Goal: Task Accomplishment & Management: Use online tool/utility

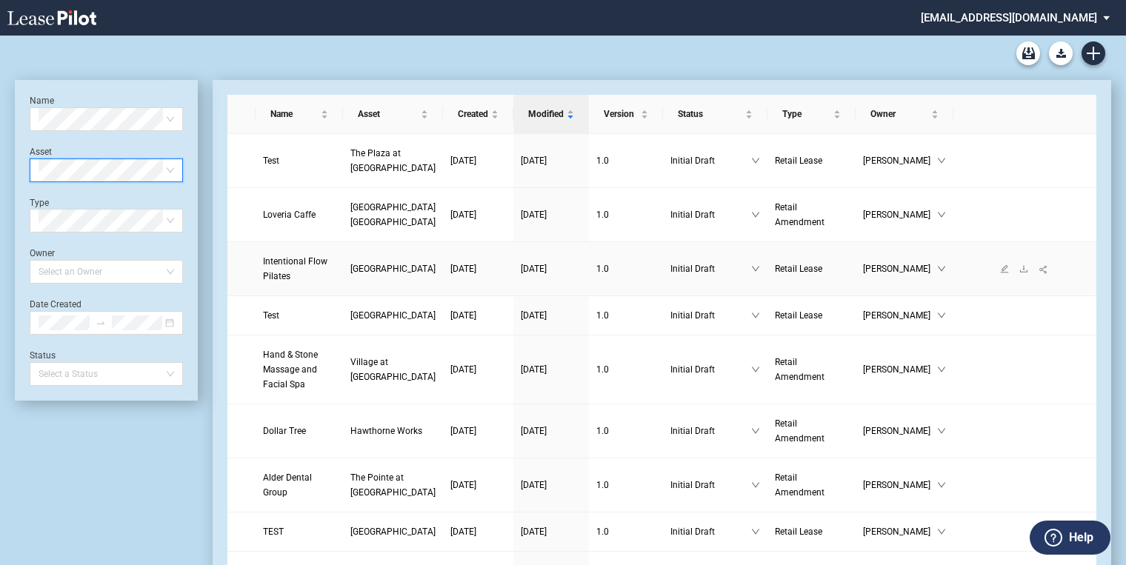
click at [369, 264] on span "[GEOGRAPHIC_DATA]" at bounding box center [392, 269] width 85 height 10
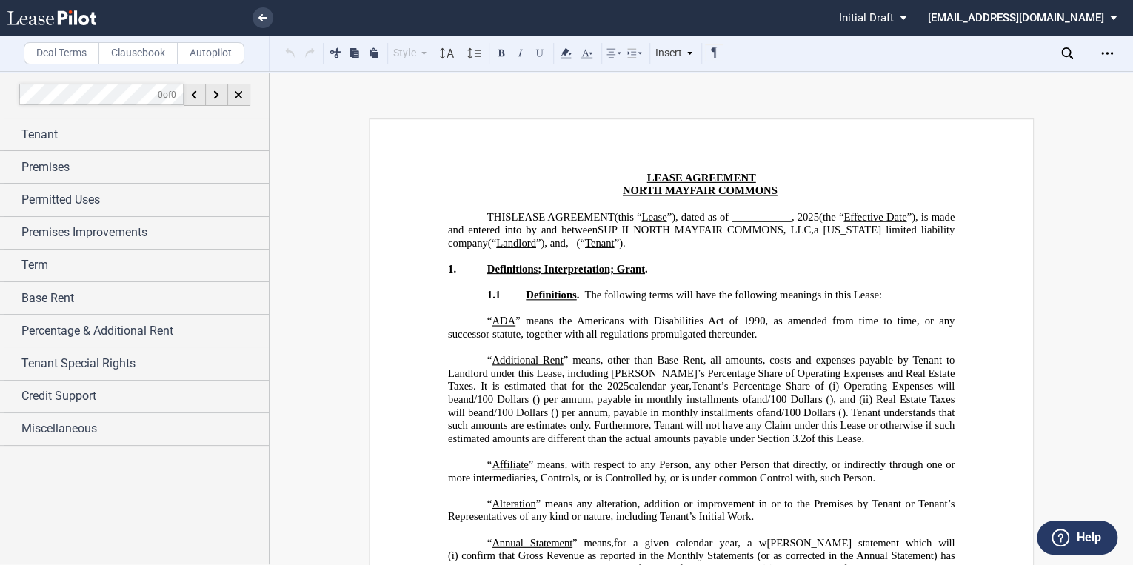
click at [580, 242] on span "(this “ Lease ”), dated as of ___________, 2025 (the “ Effective Date ”), is ma…" at bounding box center [702, 229] width 509 height 39
click at [56, 428] on span "Miscellaneous" at bounding box center [59, 429] width 76 height 18
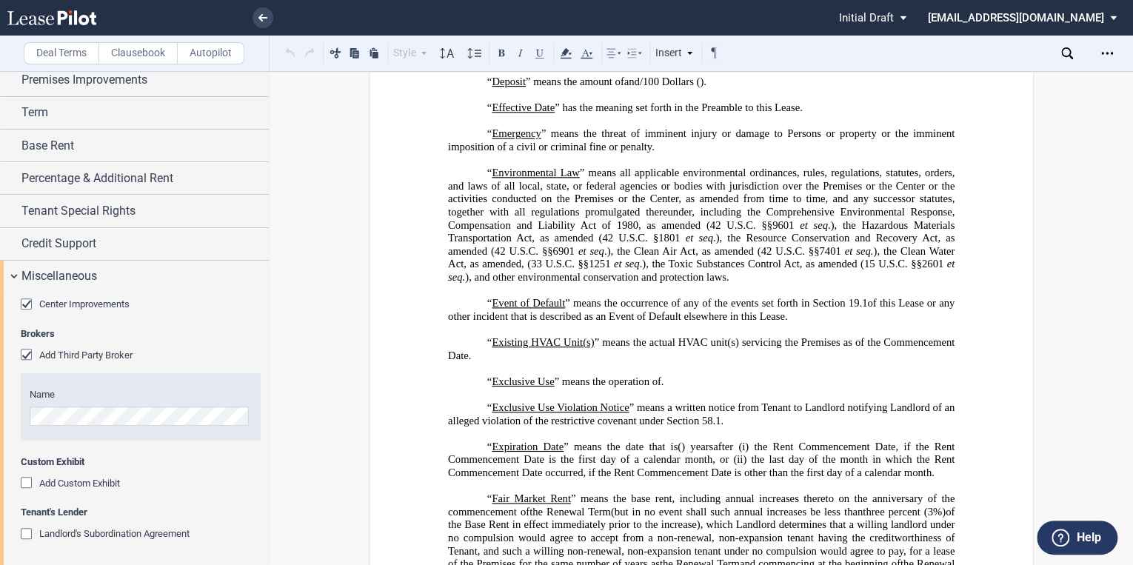
scroll to position [755, 0]
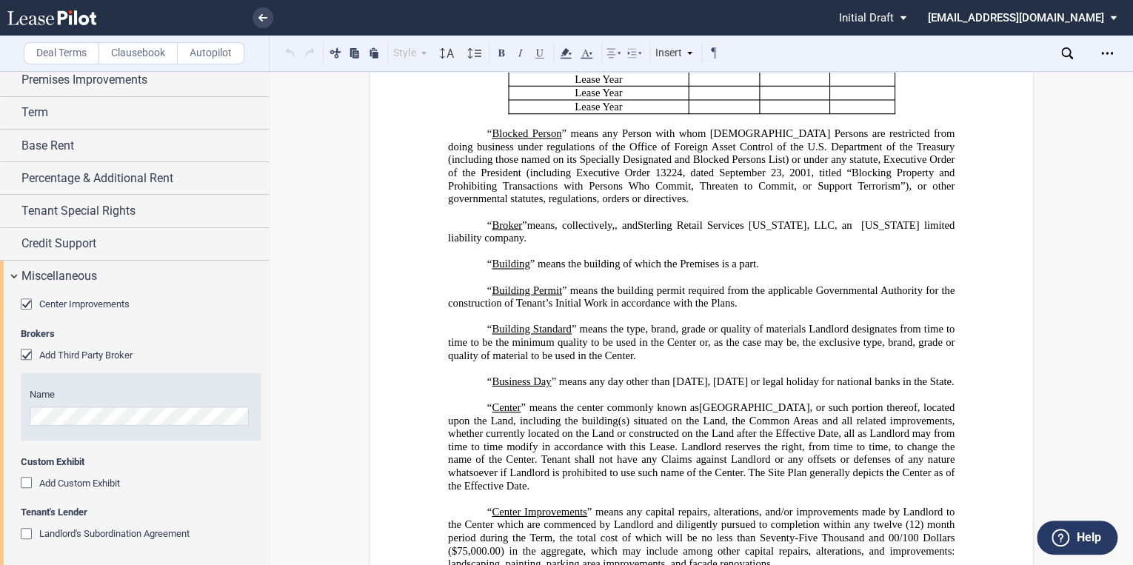
click at [638, 231] on span ", and" at bounding box center [626, 224] width 23 height 13
click at [766, 244] on span "." at bounding box center [764, 238] width 3 height 13
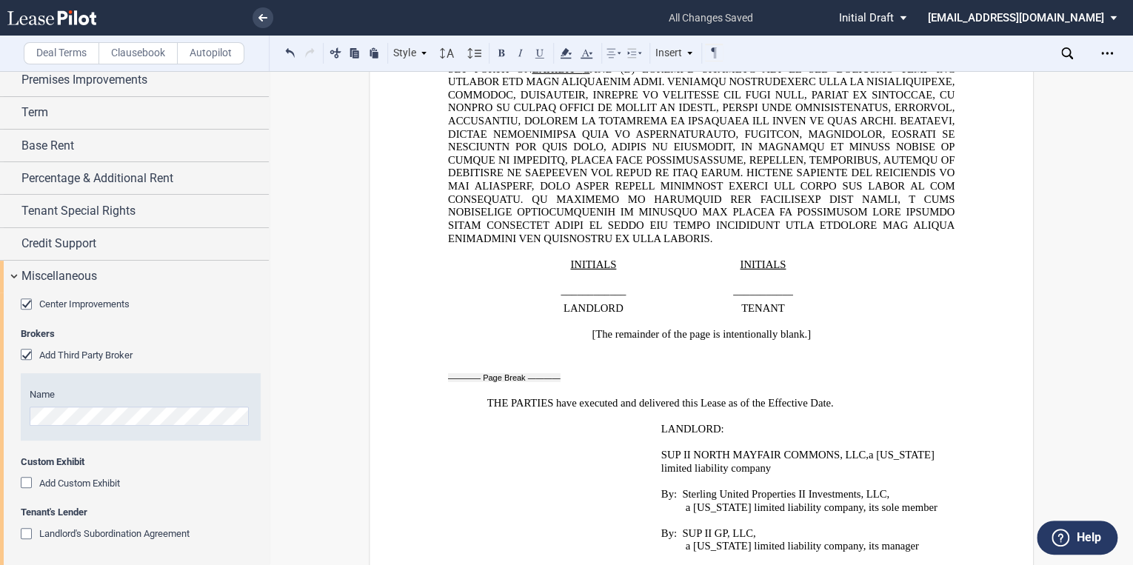
scroll to position [27633, 0]
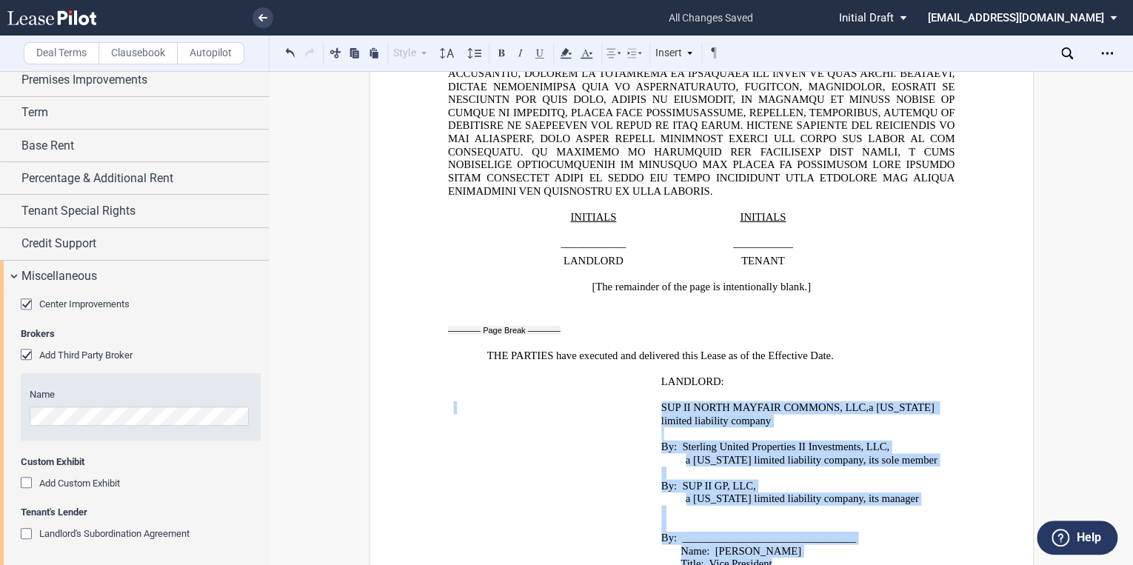
drag, startPoint x: 772, startPoint y: 406, endPoint x: 659, endPoint y: 242, distance: 199.0
click at [659, 375] on tbody "﻿ LANDLORD: ﻿ ﻿ ﻿ SUP II NORTH MAYFAIR COMMONS, LLC , a [US_STATE] limited liab…" at bounding box center [701, 479] width 507 height 209
drag, startPoint x: 660, startPoint y: 243, endPoint x: 669, endPoint y: 250, distance: 11.6
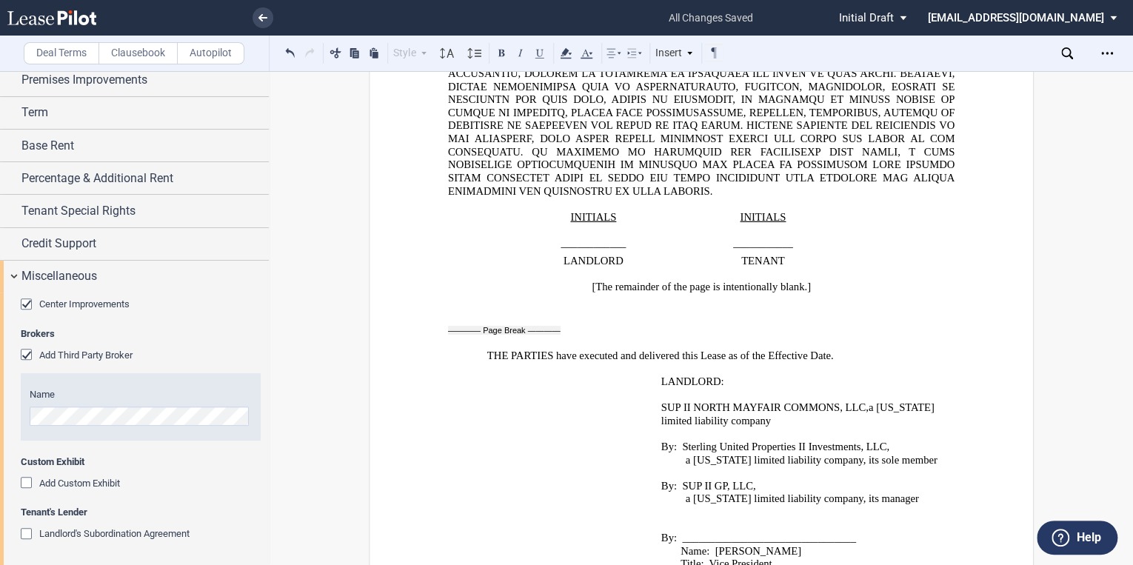
drag, startPoint x: 669, startPoint y: 250, endPoint x: 625, endPoint y: 322, distance: 84.1
click at [625, 401] on td "﻿" at bounding box center [551, 492] width 207 height 182
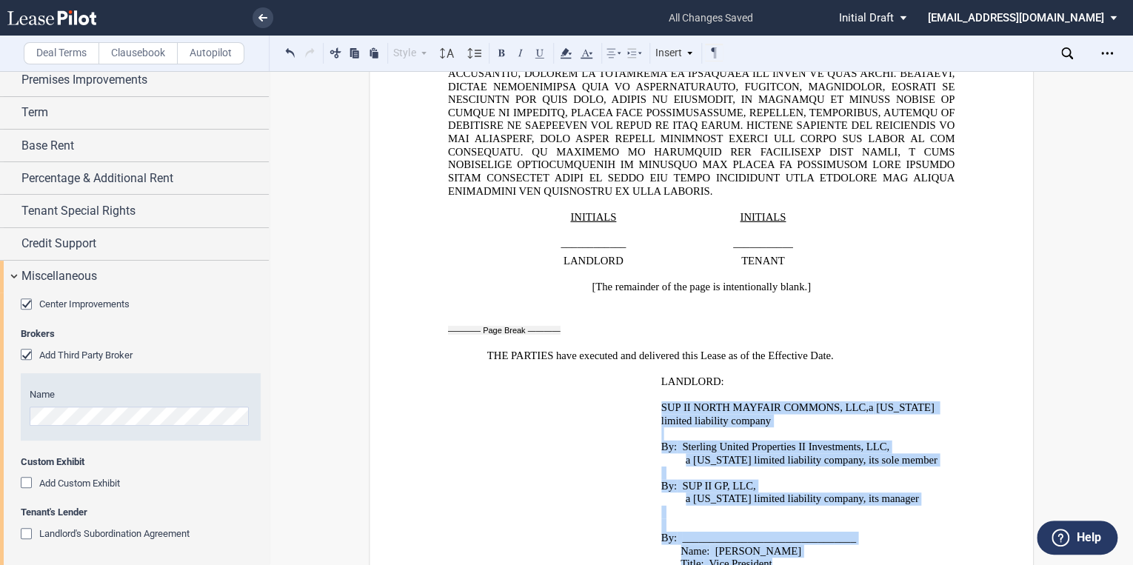
drag, startPoint x: 770, startPoint y: 401, endPoint x: 654, endPoint y: 255, distance: 187.1
click at [655, 401] on td "SUP II NORTH MAYFAIR COMMONS, LLC , a [US_STATE] limited liability company ﻿ By…" at bounding box center [804, 492] width 299 height 182
drag, startPoint x: 654, startPoint y: 255, endPoint x: 666, endPoint y: 255, distance: 12.6
copy td "SUP II NORTH MAYFAIR COMMONS, LLC , a [US_STATE] limited liability company ﻿ By…"
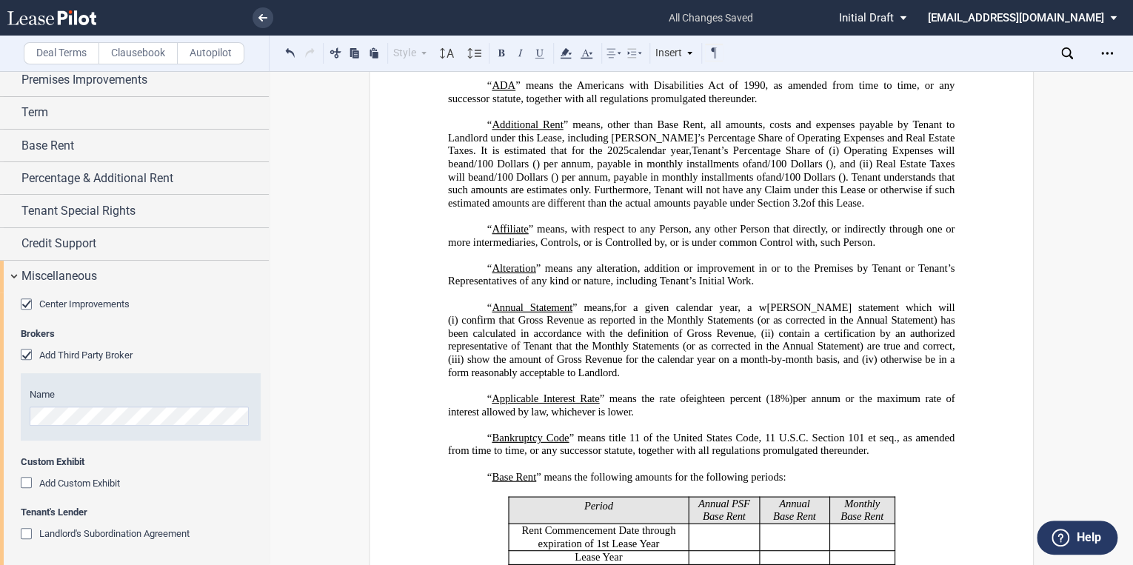
scroll to position [94, 0]
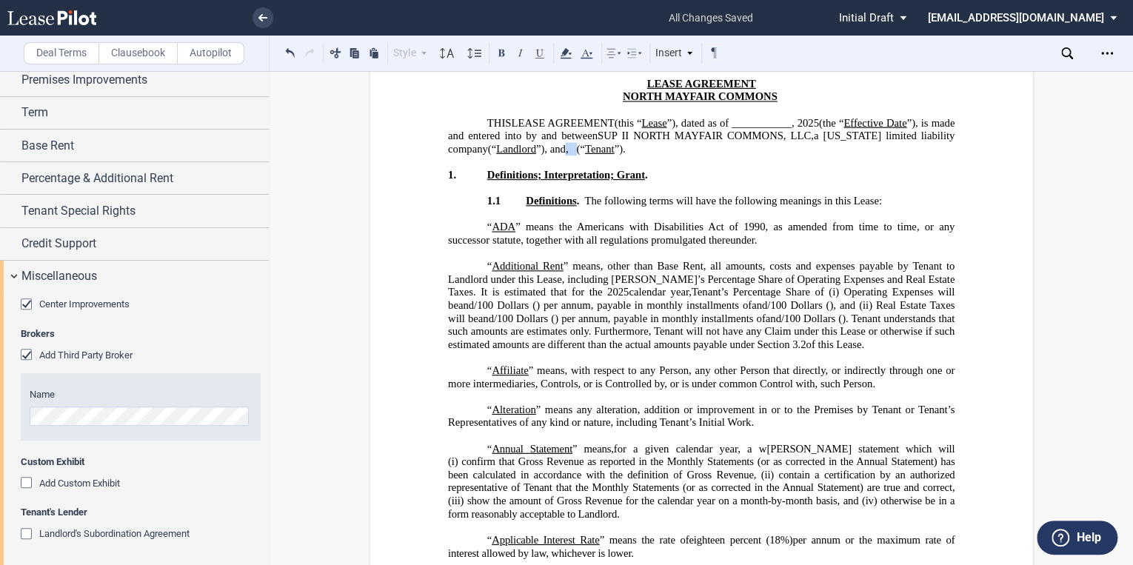
click at [586, 143] on p "THIS LEASE AGREEMENT DEED OF LEASE (this “ Lease ”), dated as of ___________, 2…" at bounding box center [701, 135] width 507 height 39
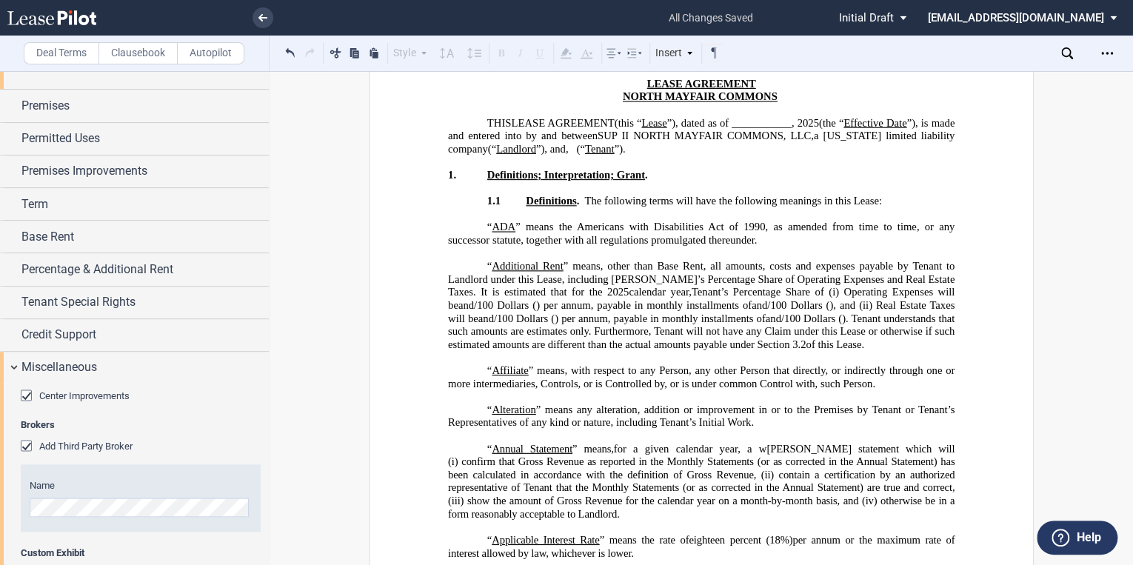
scroll to position [1, 0]
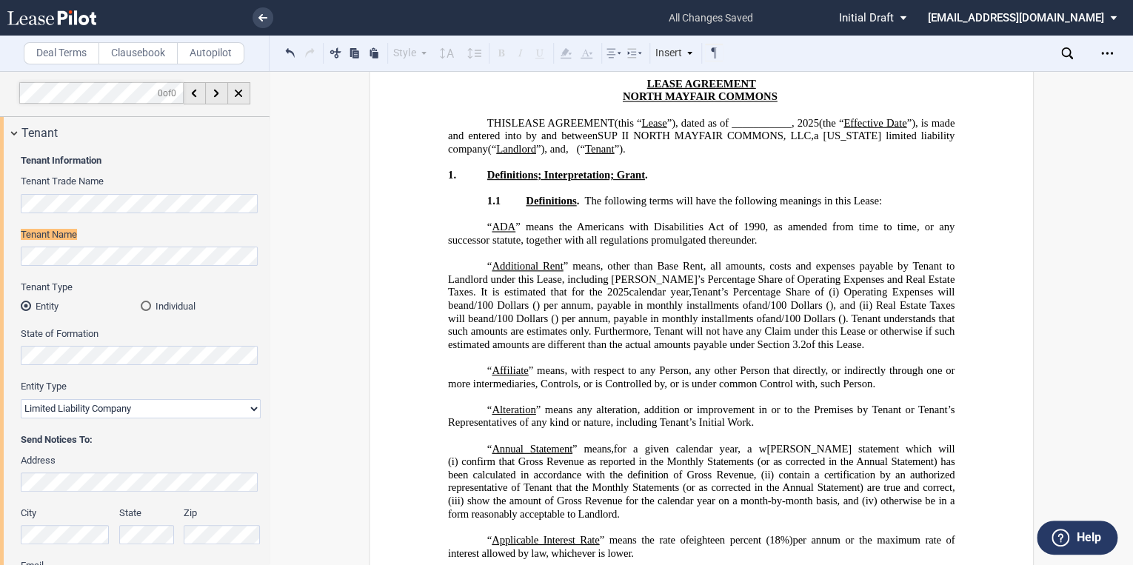
drag, startPoint x: 951, startPoint y: 136, endPoint x: 712, endPoint y: 137, distance: 239.2
click at [712, 137] on span "(this “ Lease ”), dated as of ___________, 2025 (the “ Effective Date ”), is ma…" at bounding box center [702, 135] width 509 height 39
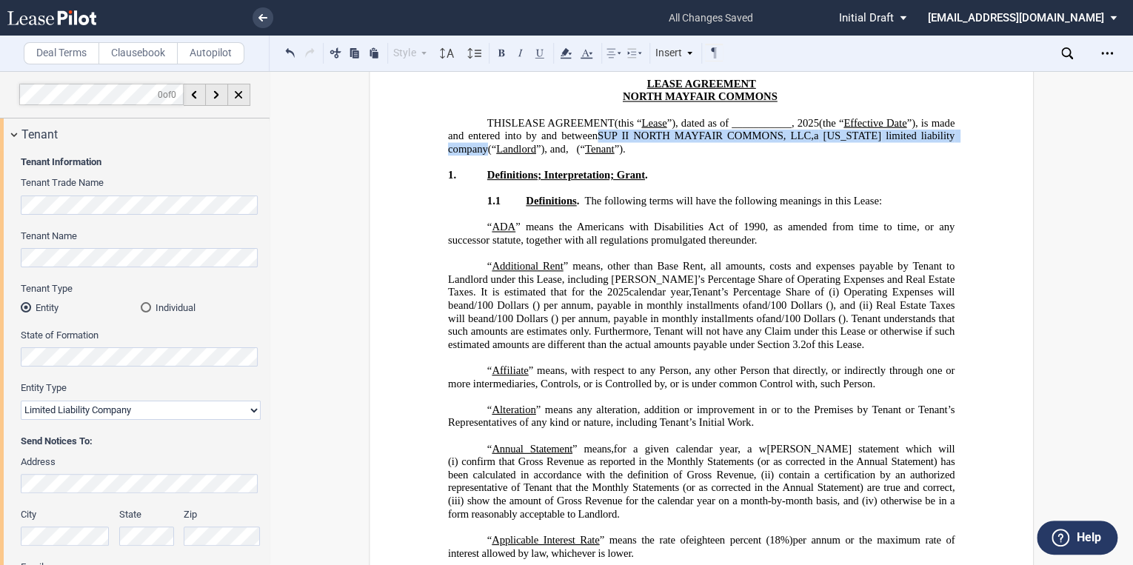
drag, startPoint x: 481, startPoint y: 148, endPoint x: 619, endPoint y: 138, distance: 138.1
click at [619, 138] on span "(this “ Lease ”), dated as of ___________, 2025 (the “ Effective Date ”), is ma…" at bounding box center [702, 135] width 509 height 39
copy span "SUP II NORTH MAYFAIR COMMONS, LLC , a [US_STATE]"
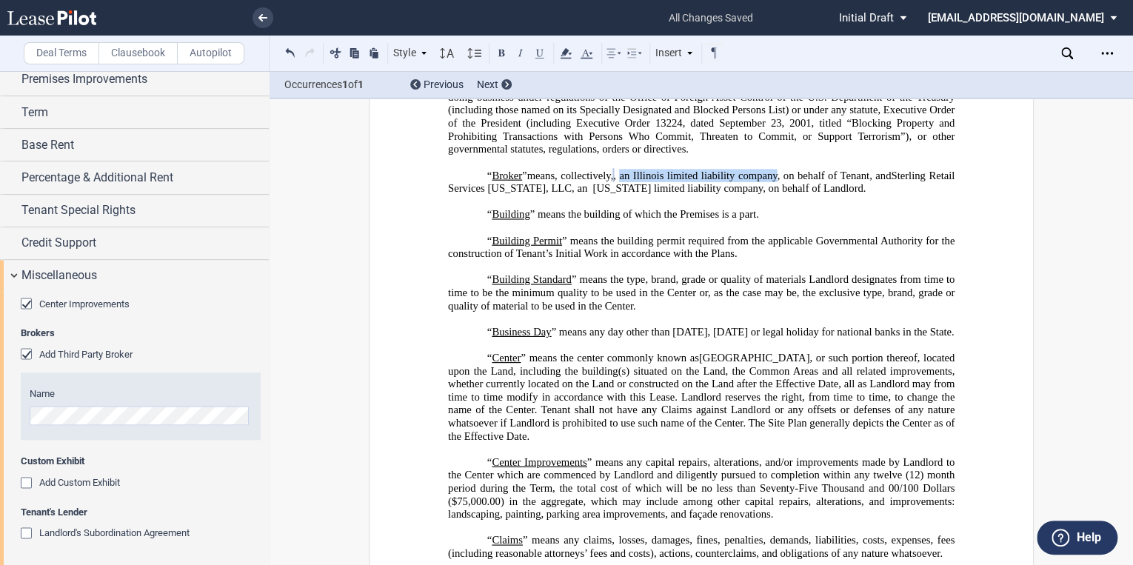
drag, startPoint x: 586, startPoint y: 224, endPoint x: 943, endPoint y: 211, distance: 356.4
click at [869, 181] on span "﻿ an [US_STATE] limited liability company, on behalf of Tenant" at bounding box center [742, 175] width 253 height 13
drag, startPoint x: 592, startPoint y: 231, endPoint x: 942, endPoint y: 213, distance: 350.0
click at [869, 181] on span "﻿ an [US_STATE] limited liability company, on behalf of Tenant" at bounding box center [742, 175] width 253 height 13
click at [335, 53] on button at bounding box center [336, 53] width 18 height 18
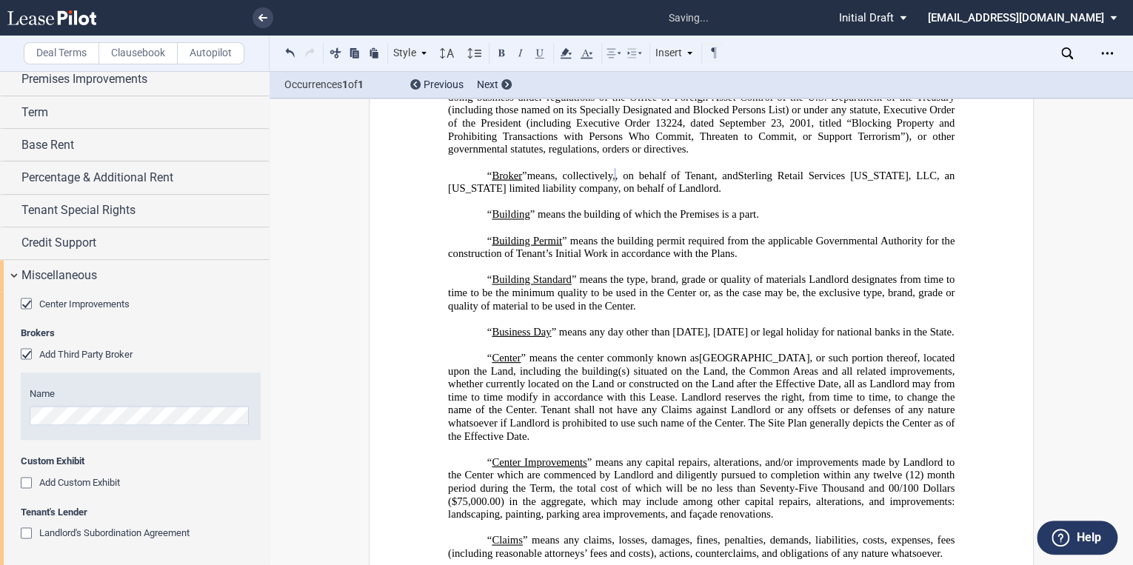
click at [715, 181] on span ", and" at bounding box center [727, 175] width 24 height 13
click at [301, 420] on div "Deal Terms Clausebook Autopilot Style Section 1 Subsection 1.1 Subsection 1.1.1…" at bounding box center [566, 318] width 1133 height 494
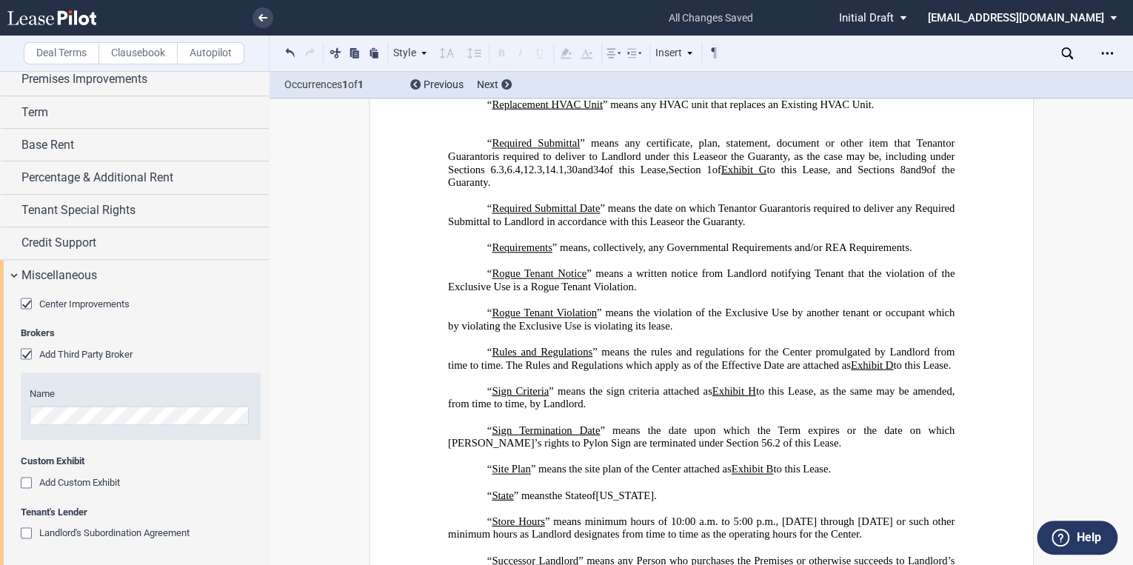
scroll to position [5426, 0]
click at [498, 136] on p "﻿" at bounding box center [701, 129] width 507 height 13
click at [471, 123] on p "﻿" at bounding box center [701, 116] width 507 height 13
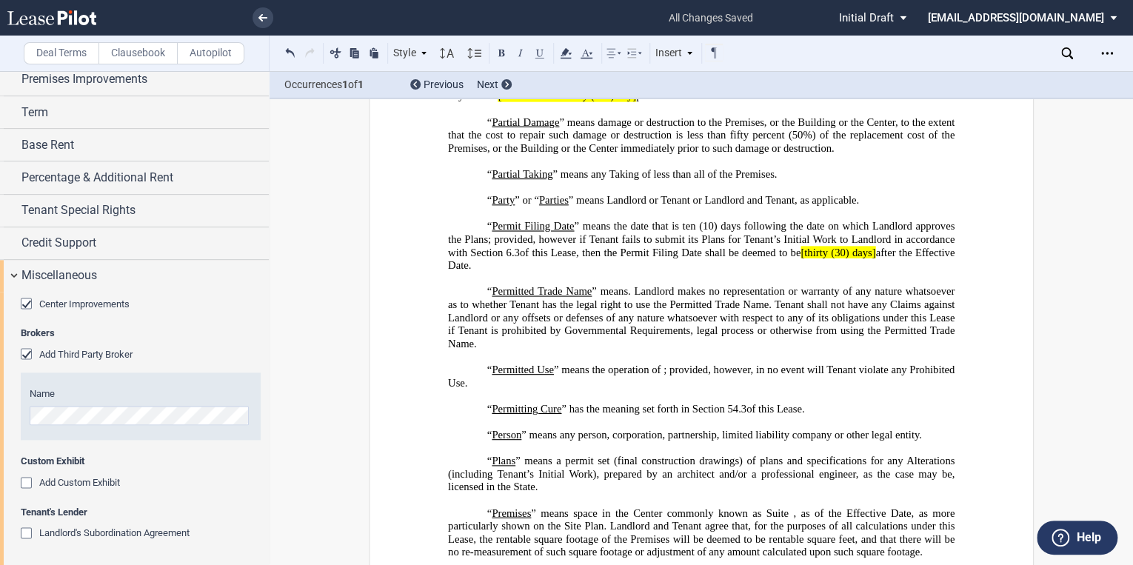
scroll to position [4241, 0]
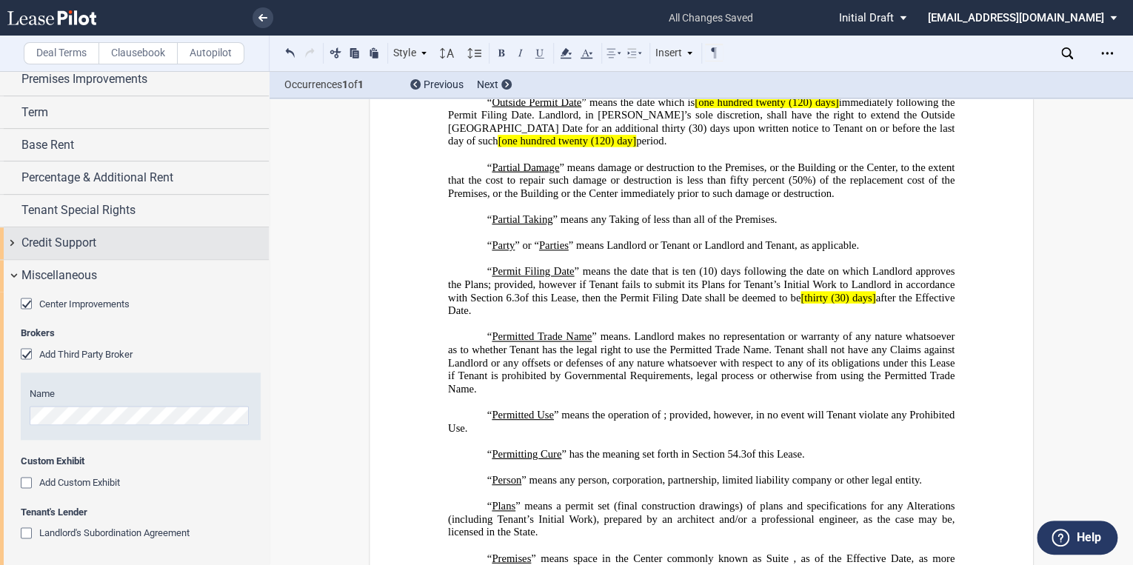
click at [47, 247] on span "Credit Support" at bounding box center [58, 243] width 75 height 18
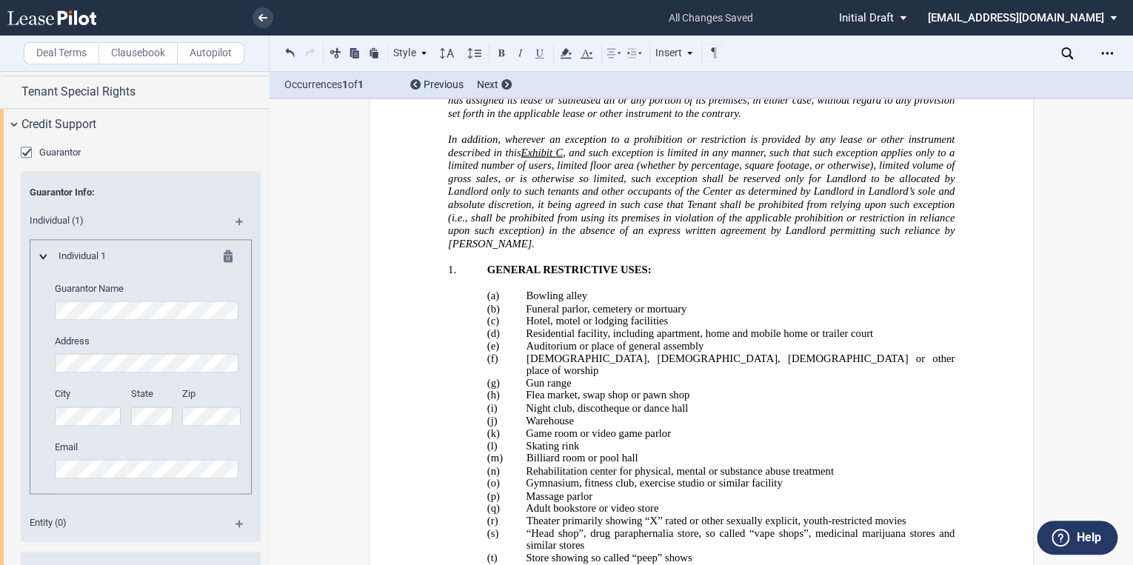
scroll to position [28757, 0]
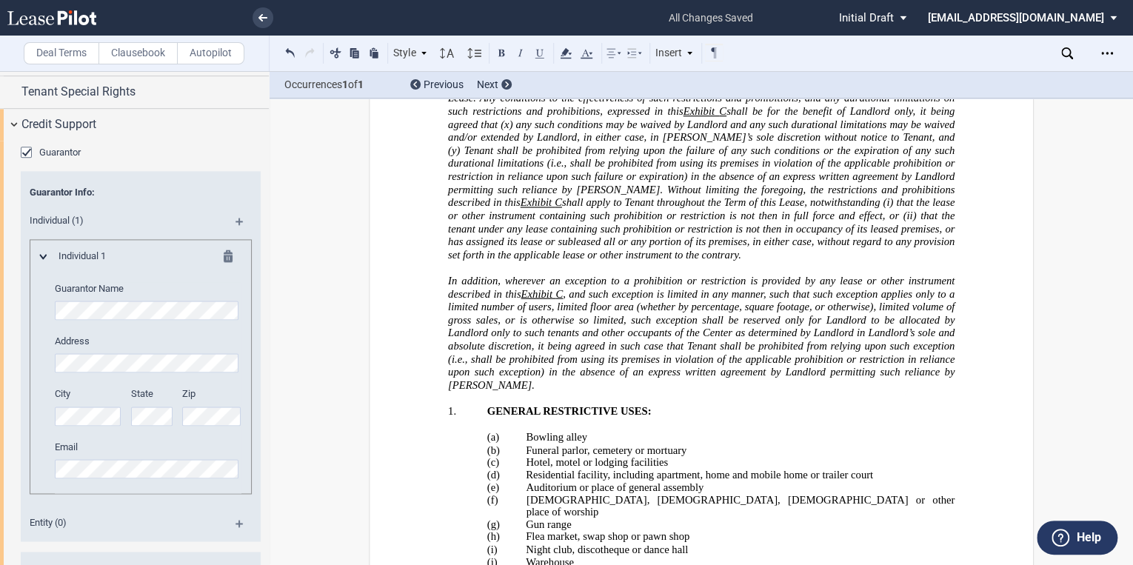
click at [448, 405] on span "1." at bounding box center [452, 411] width 8 height 13
click at [449, 405] on span "1." at bounding box center [452, 411] width 8 height 13
click at [448, 405] on span "1." at bounding box center [452, 411] width 8 height 13
drag, startPoint x: 440, startPoint y: 247, endPoint x: 454, endPoint y: 250, distance: 14.2
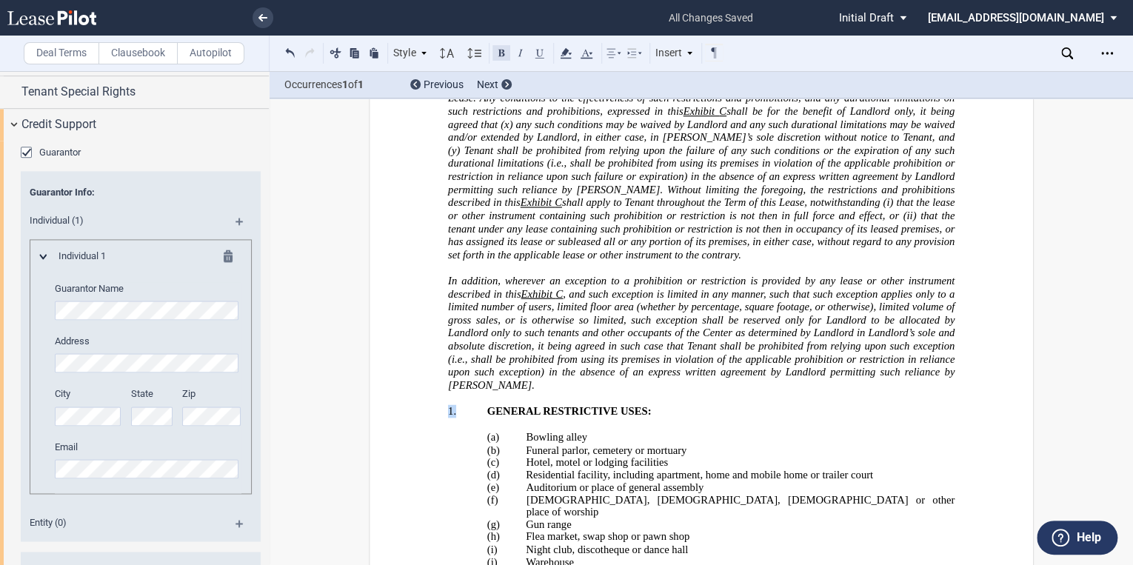
click at [499, 50] on button at bounding box center [501, 53] width 18 height 18
click at [625, 405] on span "GENERAL RESTRICTIVE USES:" at bounding box center [569, 411] width 164 height 13
drag, startPoint x: 641, startPoint y: 244, endPoint x: 477, endPoint y: 248, distance: 164.5
click at [487, 405] on p "1. GENERAL RESTRICTIVE USES:" at bounding box center [720, 411] width 467 height 13
drag, startPoint x: 477, startPoint y: 248, endPoint x: 539, endPoint y: 53, distance: 204.4
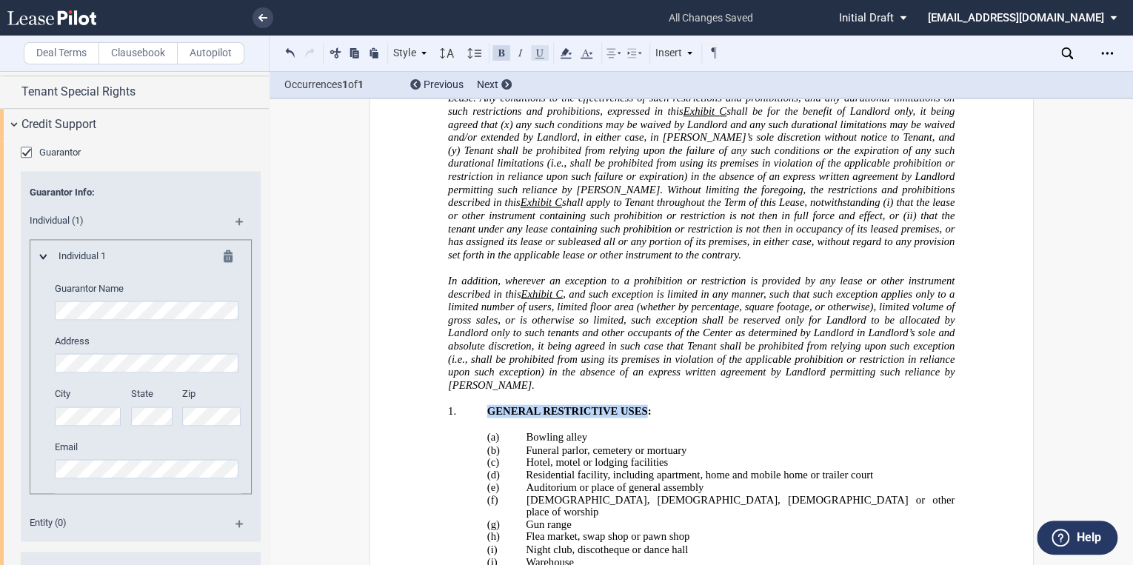
click at [539, 53] on button at bounding box center [540, 53] width 18 height 18
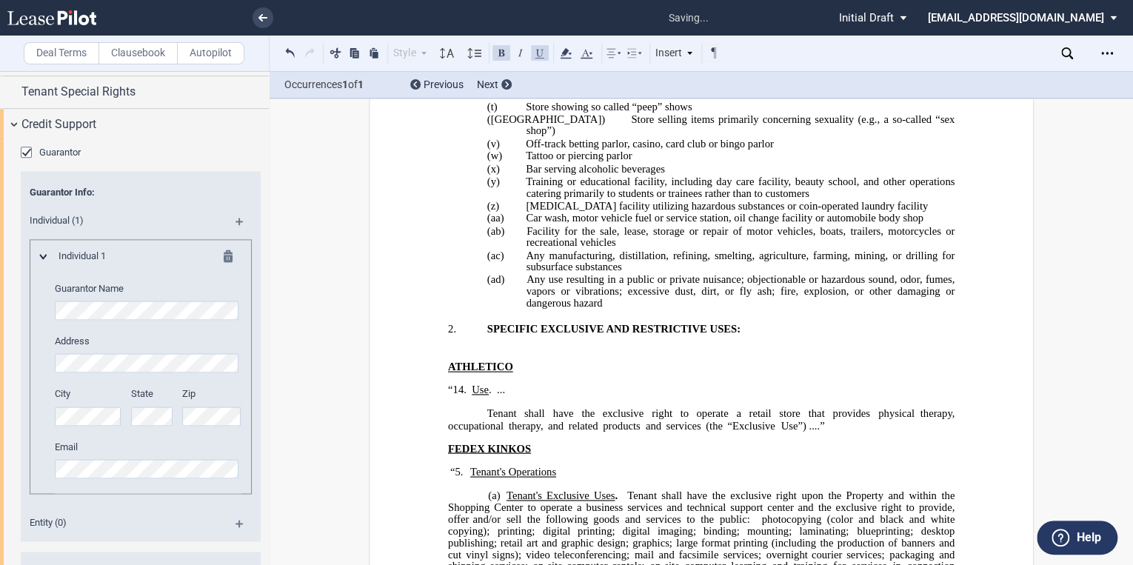
scroll to position [29290, 0]
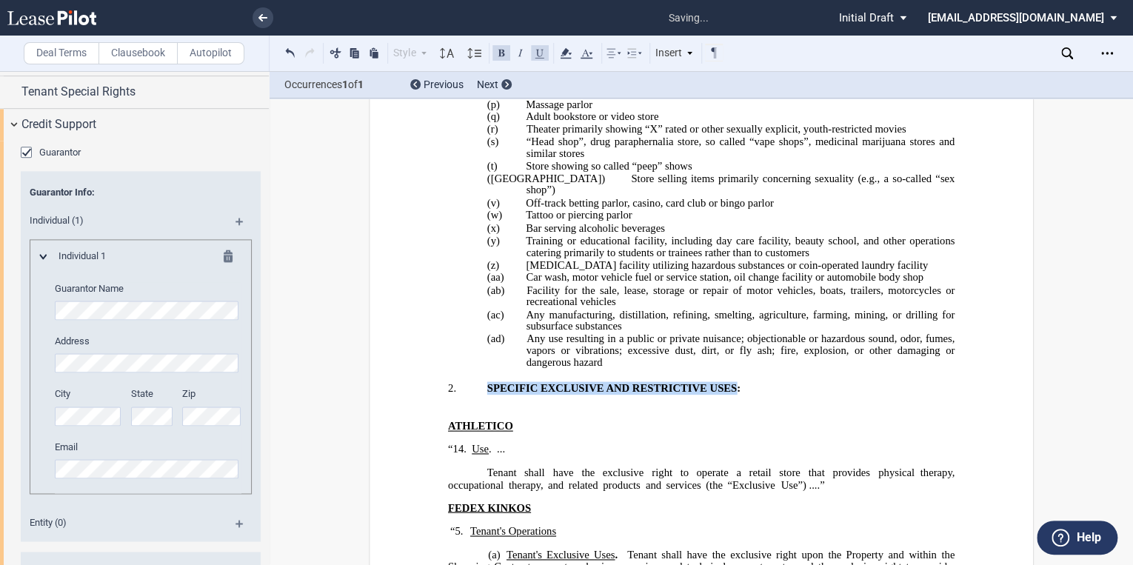
drag, startPoint x: 732, startPoint y: 195, endPoint x: 484, endPoint y: 195, distance: 248.1
click at [487, 381] on span "SPECIFIC EXCLUSIVE AND RESTRICTIVE USES:" at bounding box center [613, 387] width 253 height 13
click at [540, 52] on button at bounding box center [540, 53] width 18 height 18
click at [640, 444] on p "“14. Use . ..." at bounding box center [701, 450] width 507 height 12
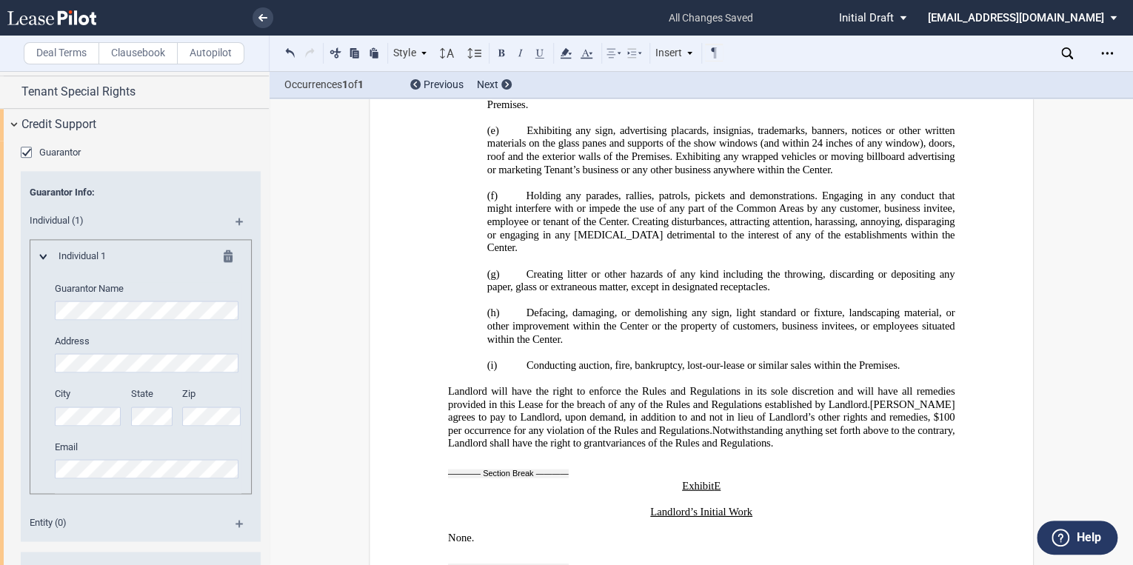
scroll to position [32726, 0]
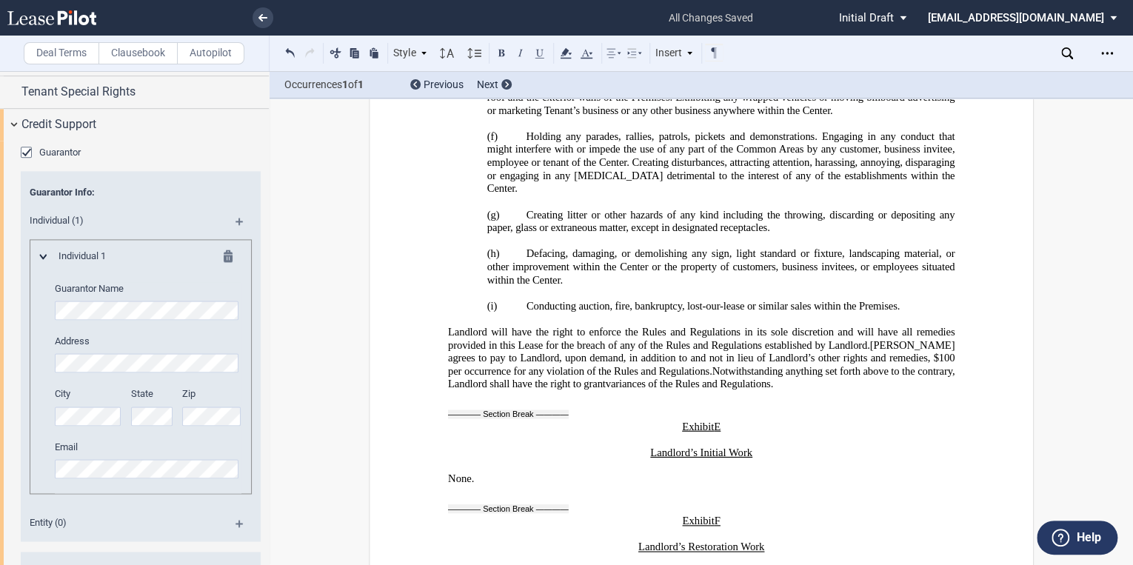
drag, startPoint x: 738, startPoint y: 392, endPoint x: 634, endPoint y: 391, distance: 103.7
drag, startPoint x: 634, startPoint y: 391, endPoint x: 706, endPoint y: 391, distance: 71.8
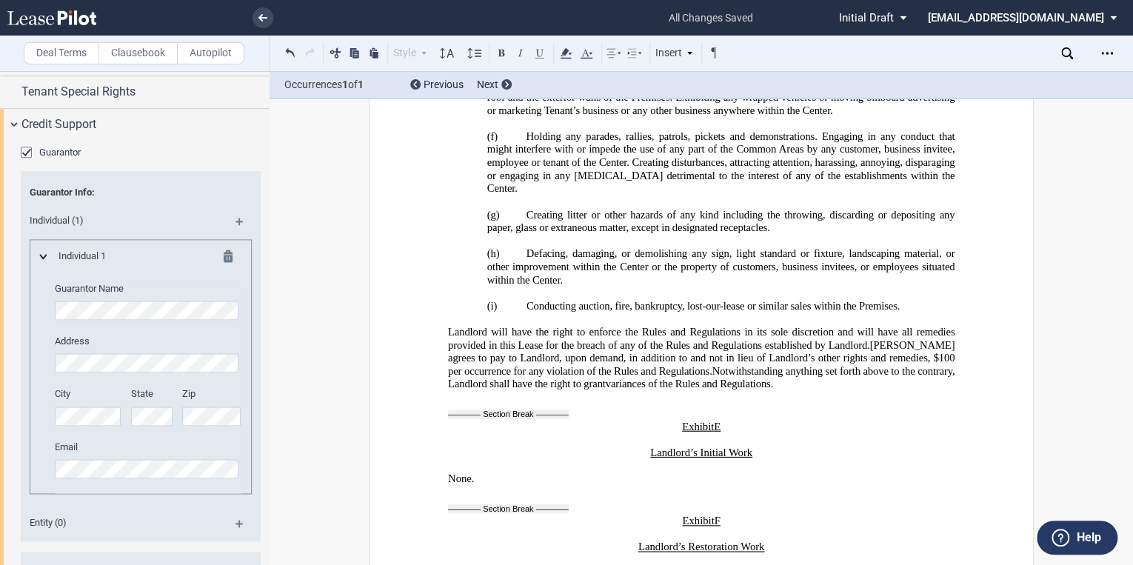
drag, startPoint x: 713, startPoint y: 391, endPoint x: 653, endPoint y: 392, distance: 60.0
click at [338, 53] on button at bounding box center [336, 53] width 18 height 18
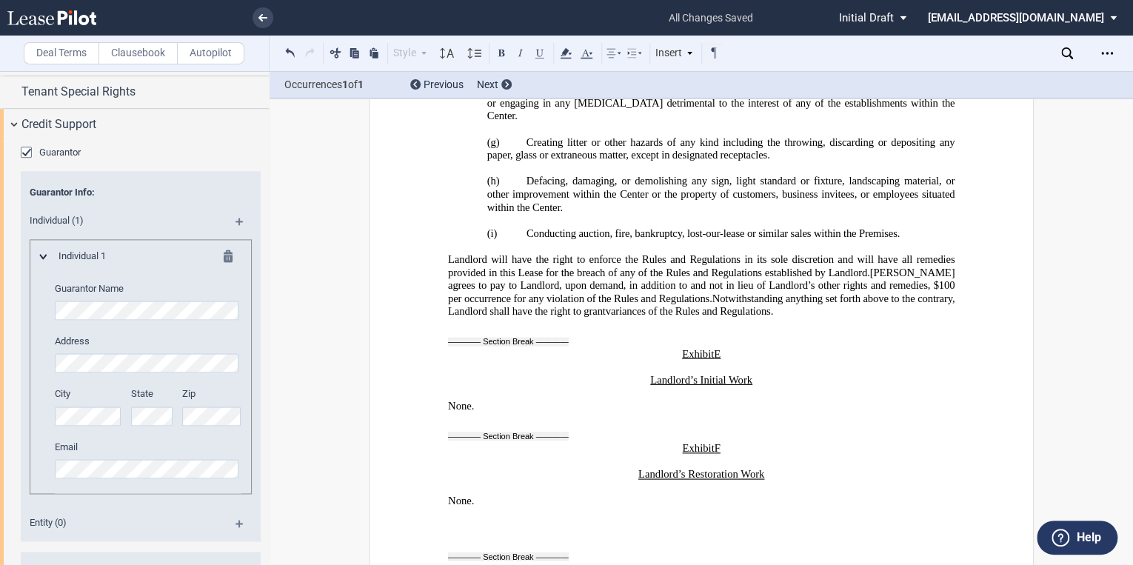
scroll to position [32785, 0]
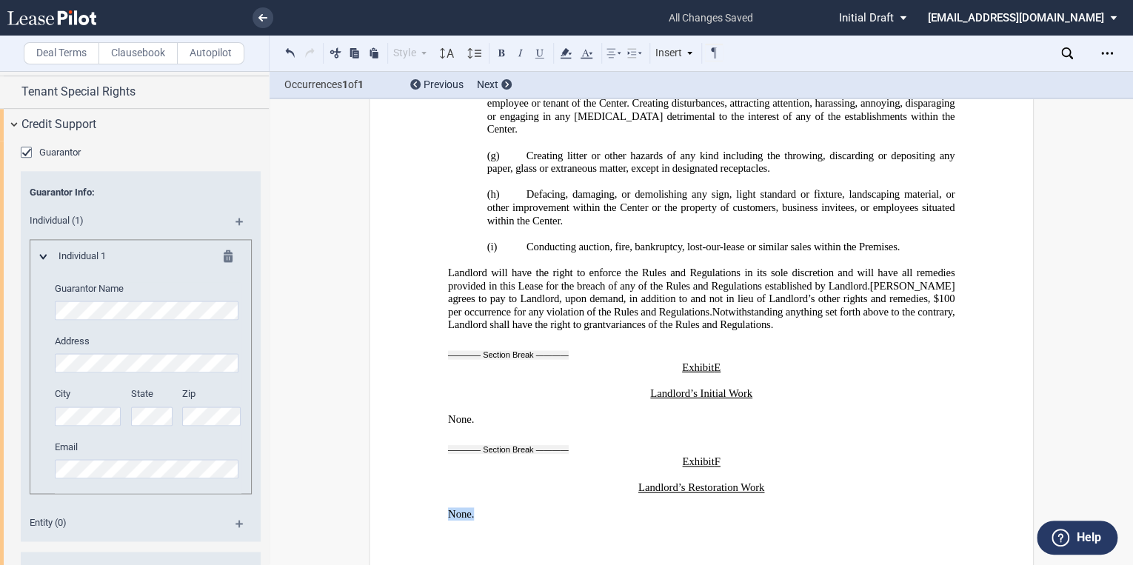
drag, startPoint x: 478, startPoint y: 309, endPoint x: 427, endPoint y: 308, distance: 51.1
click at [338, 53] on button at bounding box center [336, 53] width 18 height 18
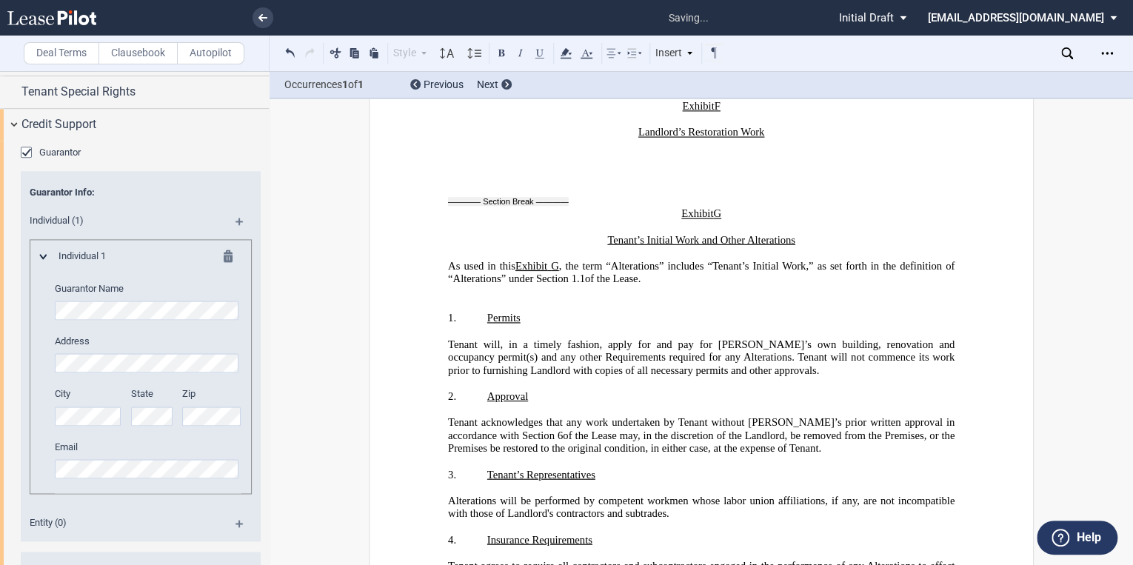
scroll to position [33437, 0]
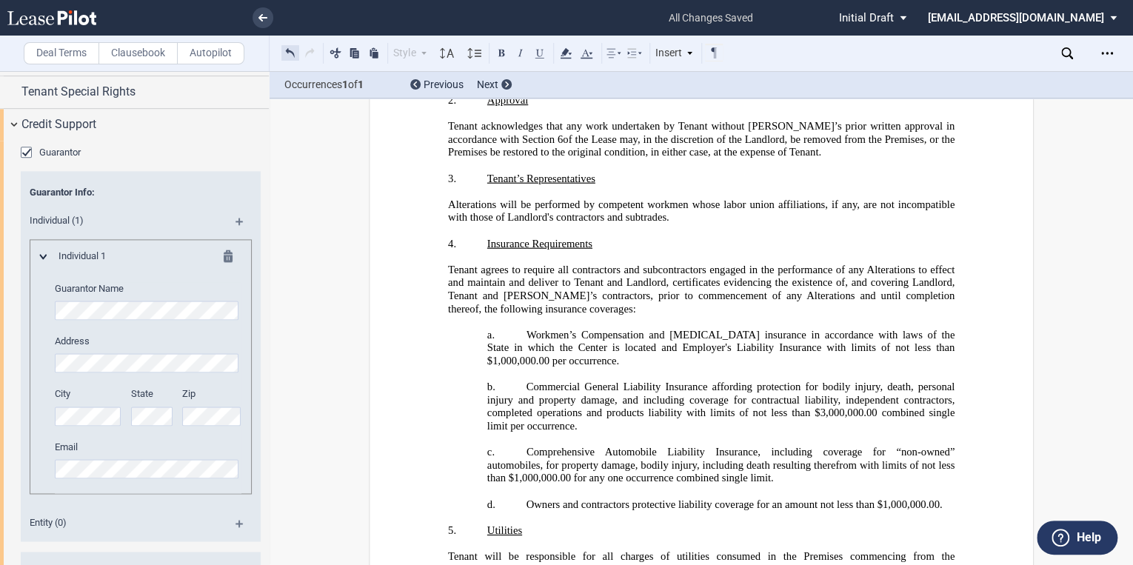
click at [291, 51] on button at bounding box center [290, 53] width 18 height 18
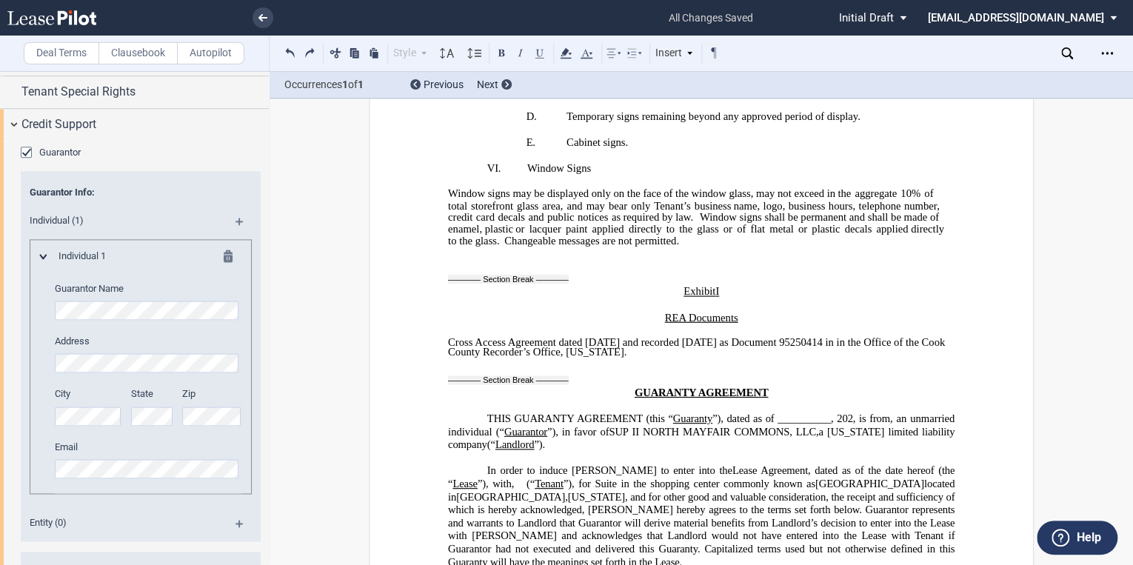
scroll to position [36538, 0]
click at [849, 414] on span "202﻿, is from" at bounding box center [863, 420] width 53 height 13
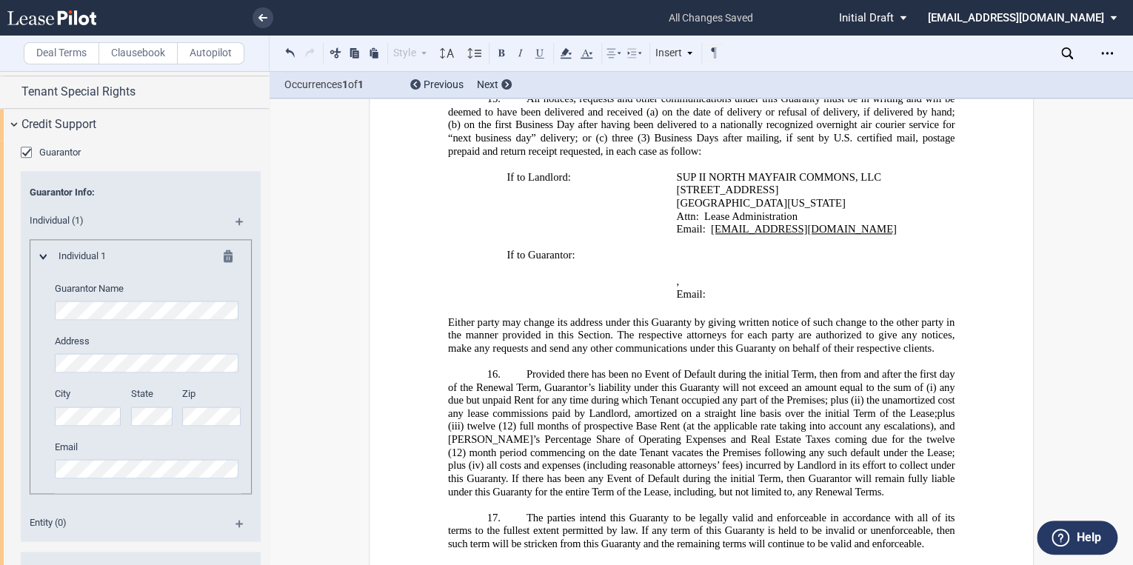
scroll to position [38374, 0]
